Goal: Task Accomplishment & Management: Manage account settings

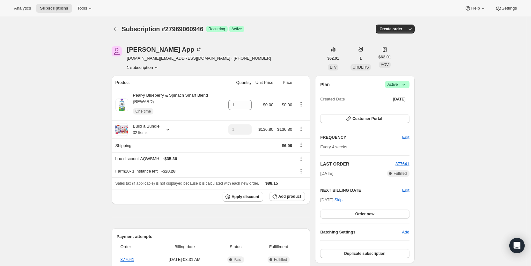
click at [55, 3] on div "Analytics Subscriptions Tools Help Settings" at bounding box center [265, 8] width 531 height 17
click at [54, 6] on span "Subscriptions" at bounding box center [54, 8] width 28 height 5
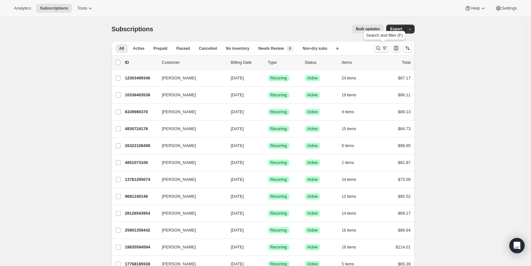
click at [381, 49] on icon "Search and filter results" at bounding box center [378, 48] width 6 height 6
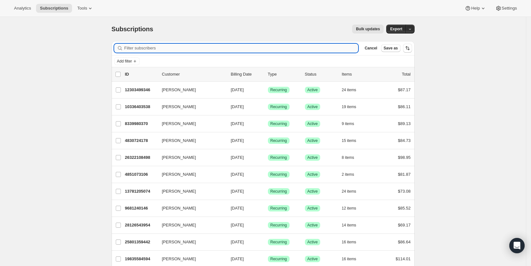
paste input "[EMAIL_ADDRESS][DOMAIN_NAME]"
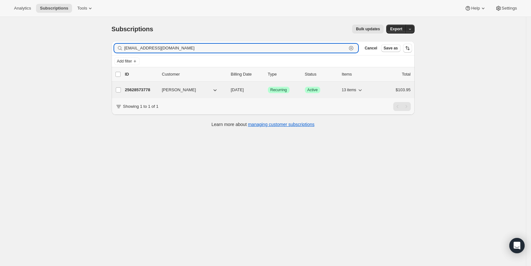
type input "[EMAIL_ADDRESS][DOMAIN_NAME]"
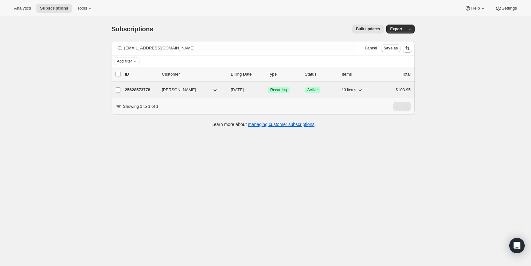
click at [244, 91] on span "[DATE]" at bounding box center [237, 89] width 13 height 5
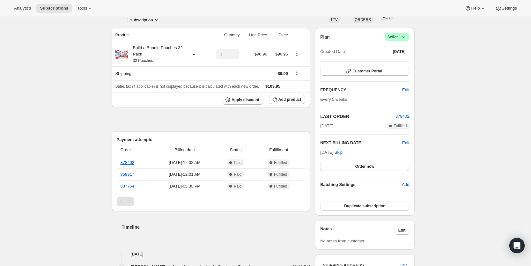
scroll to position [48, 0]
click at [387, 68] on button "Customer Portal" at bounding box center [364, 70] width 89 height 9
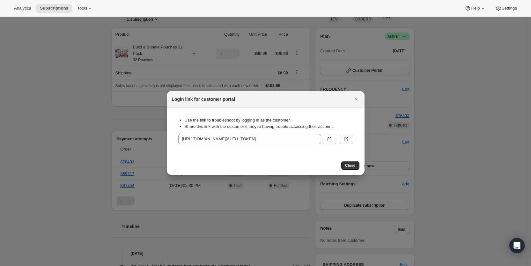
click at [344, 140] on icon ":rbf6:" at bounding box center [346, 140] width 4 height 4
click at [349, 162] on button "Close" at bounding box center [350, 165] width 18 height 9
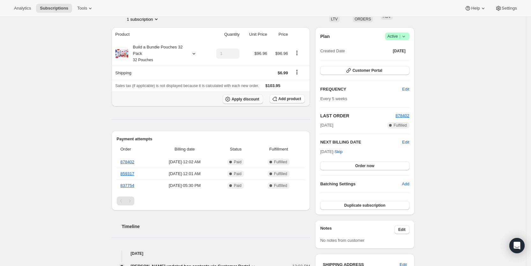
click at [251, 97] on span "Apply discount" at bounding box center [246, 99] width 28 height 5
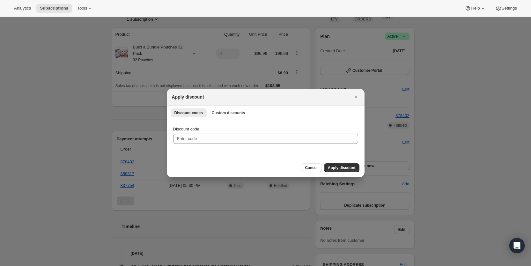
scroll to position [0, 0]
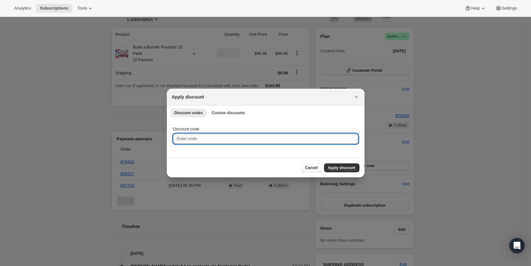
click at [204, 139] on input "Discount code" at bounding box center [265, 139] width 185 height 10
type input "CR_20"
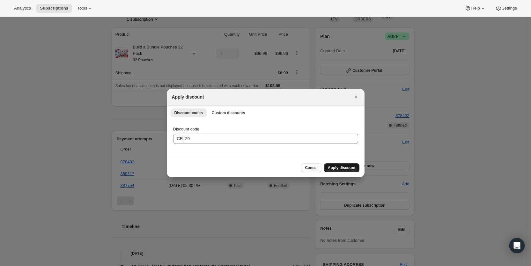
click at [346, 169] on span "Apply discount" at bounding box center [342, 167] width 28 height 5
